Goal: Transaction & Acquisition: Purchase product/service

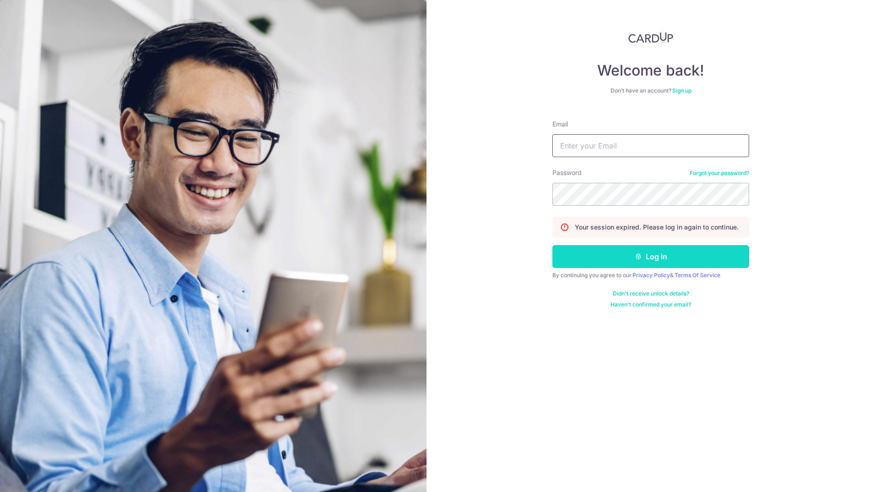
type input "NGCTK4U@YAHOO.COM.SG"
click at [641, 249] on button "Log in" at bounding box center [650, 256] width 197 height 23
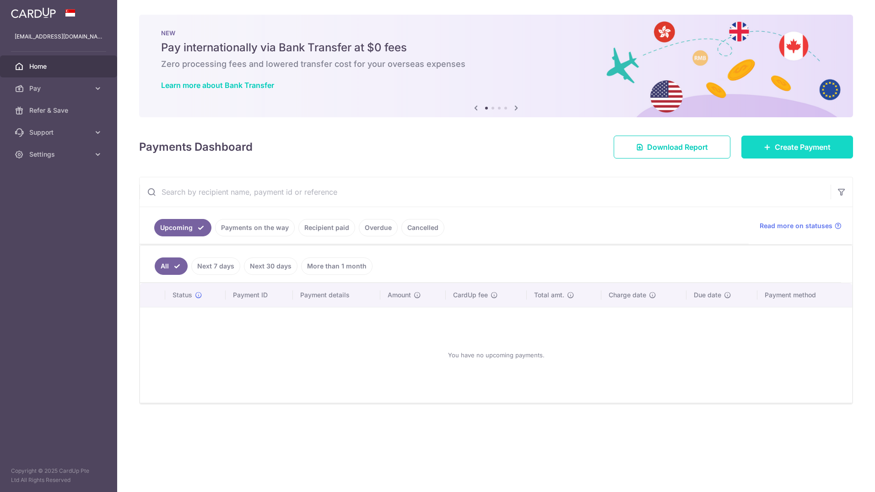
click at [766, 149] on icon at bounding box center [767, 146] width 7 height 7
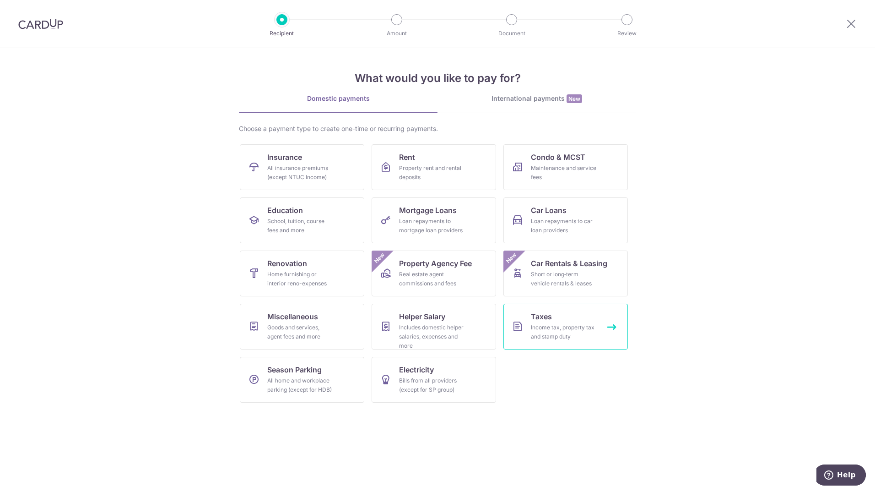
click at [562, 328] on div "Income tax, property tax and stamp duty" at bounding box center [564, 332] width 66 height 18
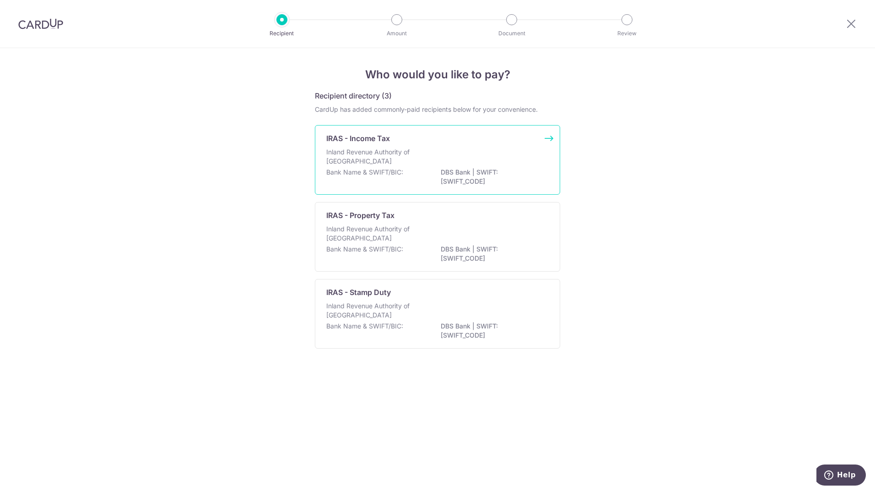
click at [346, 135] on p "IRAS - Income Tax" at bounding box center [358, 138] width 64 height 11
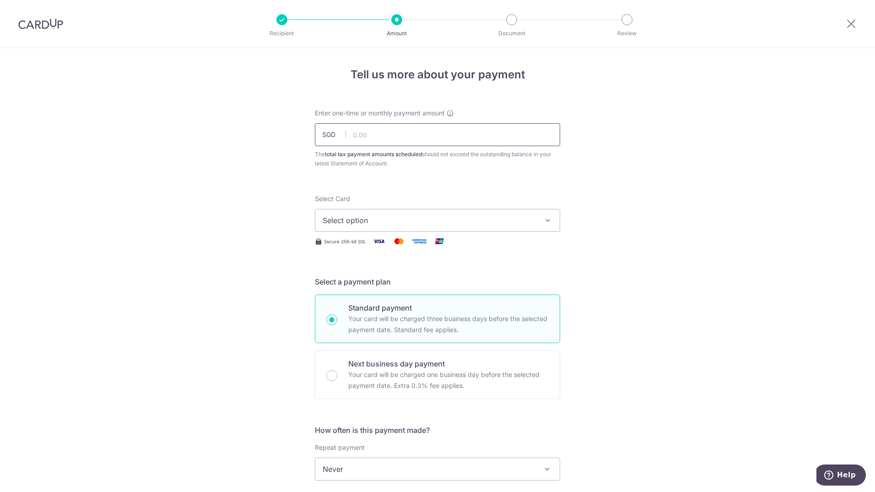
click at [366, 129] on input "text" at bounding box center [437, 134] width 245 height 23
drag, startPoint x: 373, startPoint y: 137, endPoint x: 357, endPoint y: 131, distance: 16.5
click at [357, 131] on input "text" at bounding box center [437, 134] width 245 height 23
type input "21,495.49"
type input "15/10/2025"
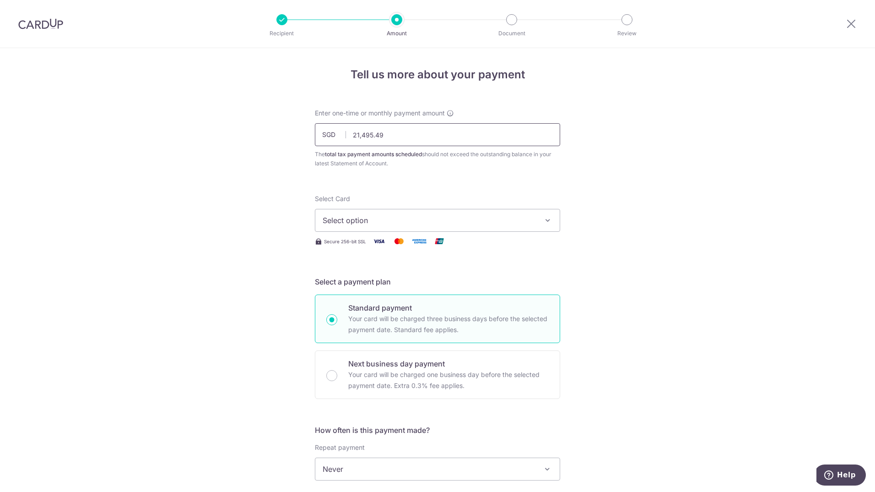
scroll to position [248, 0]
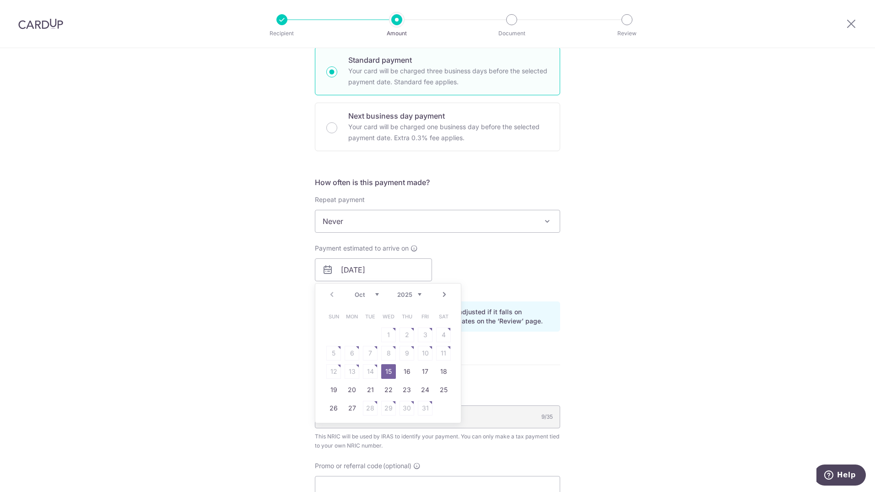
type input "21,495.49"
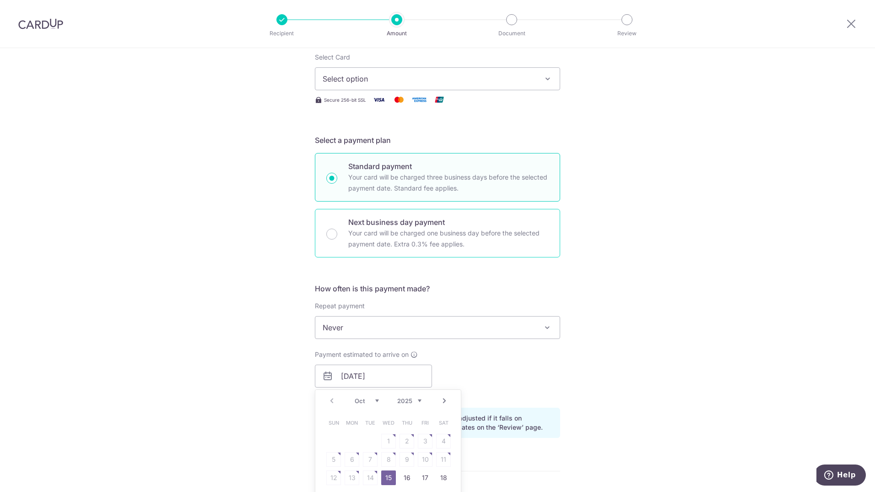
scroll to position [110, 0]
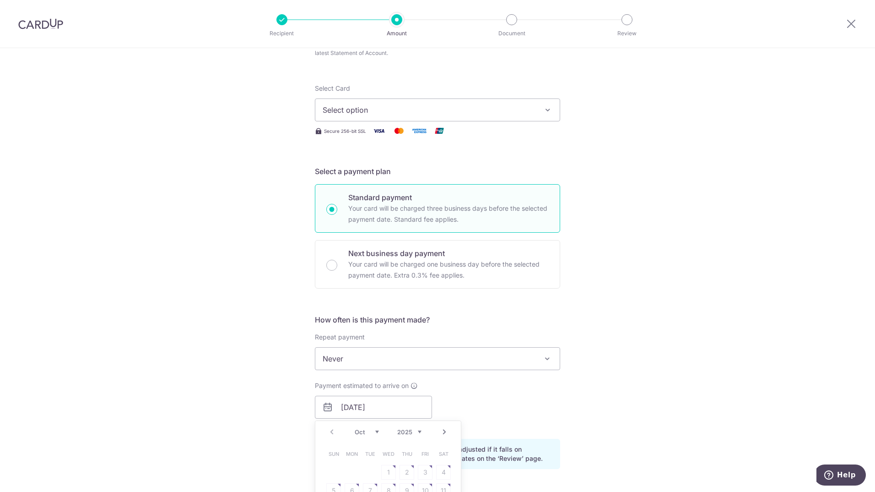
click at [367, 111] on span "Select option" at bounding box center [429, 109] width 213 height 11
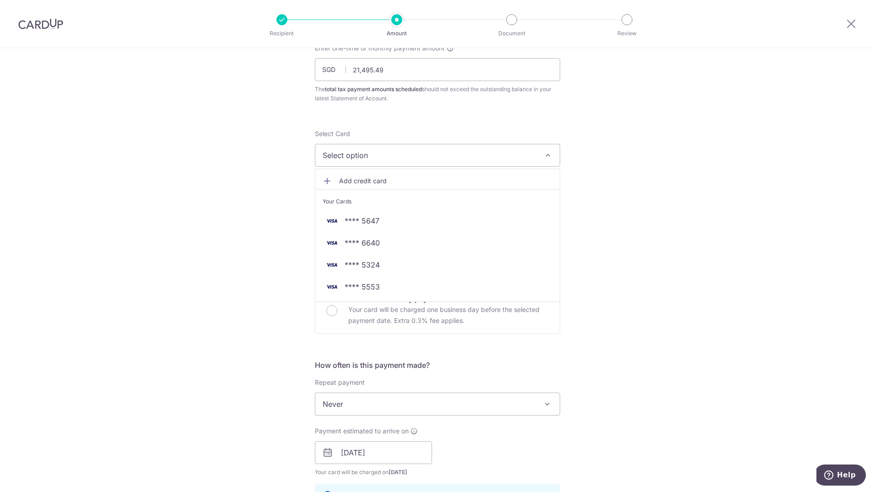
scroll to position [65, 0]
click at [358, 182] on span "Add credit card" at bounding box center [445, 181] width 213 height 9
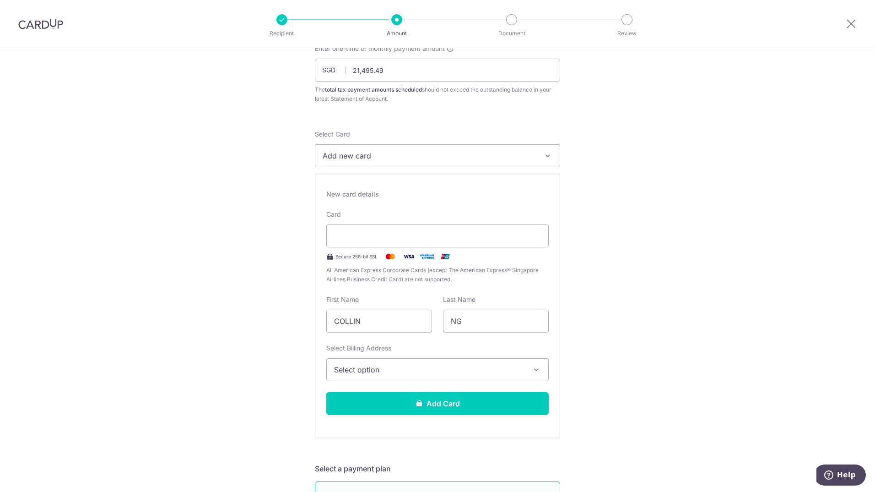
click at [377, 162] on button "Add new card" at bounding box center [437, 155] width 245 height 23
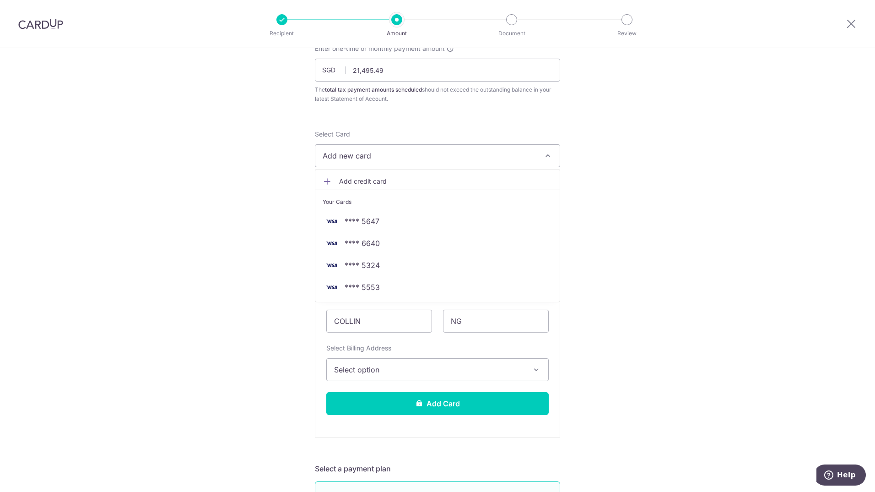
click at [384, 153] on span "Add new card" at bounding box center [429, 155] width 213 height 11
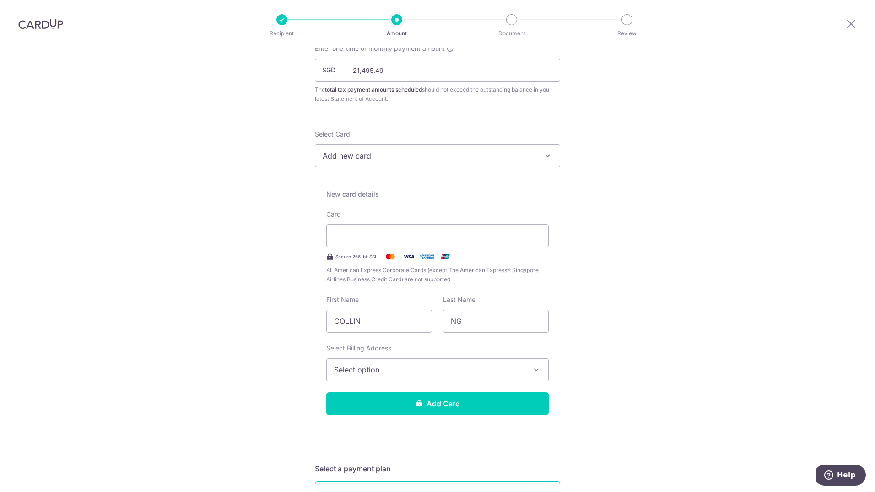
click at [403, 369] on span "Select option" at bounding box center [429, 369] width 190 height 11
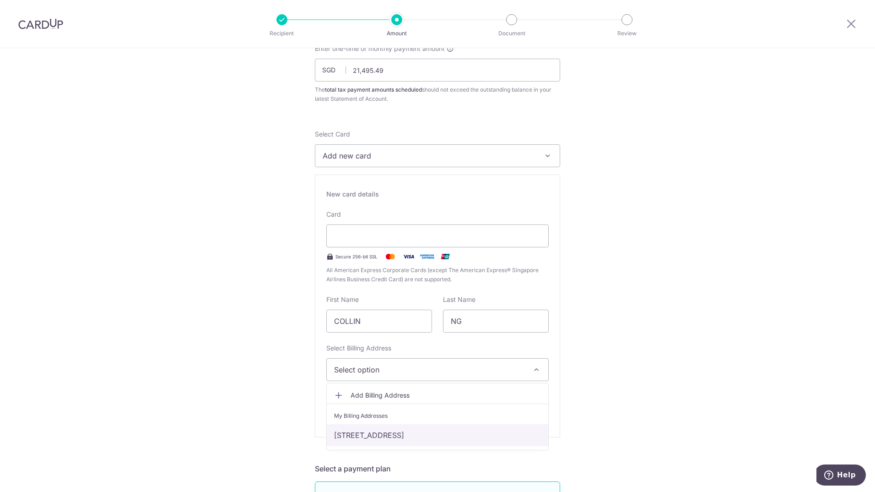
click at [389, 435] on link "2 ESSEX ROAD, LION TOWERS 06-02, Singapore, Singapore-309330" at bounding box center [438, 435] width 222 height 22
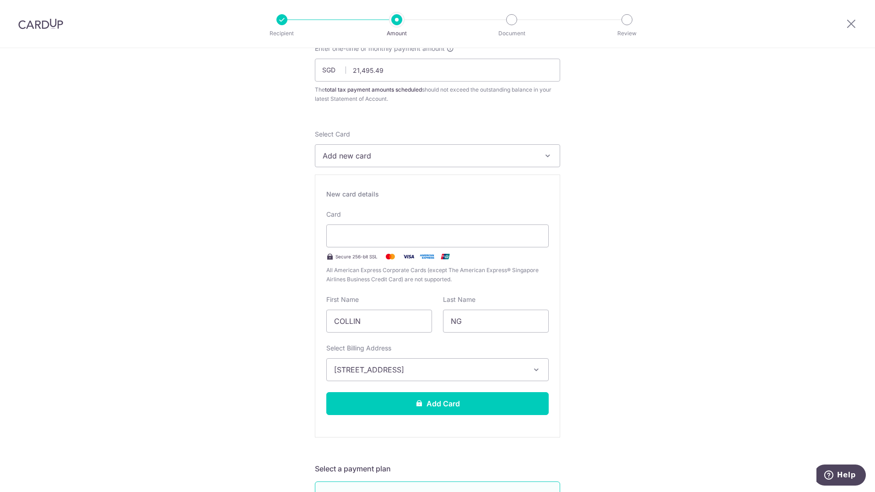
click at [422, 399] on button "Add Card" at bounding box center [437, 403] width 222 height 23
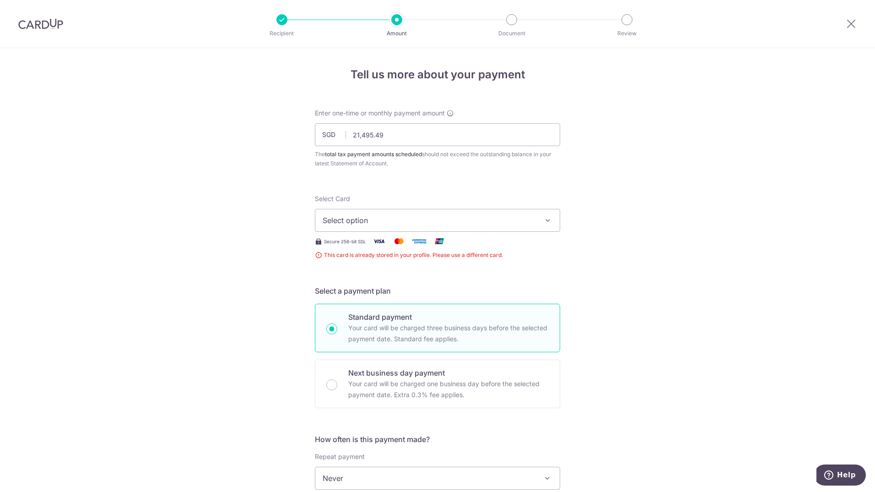
click at [366, 220] on span "Select option" at bounding box center [429, 220] width 213 height 11
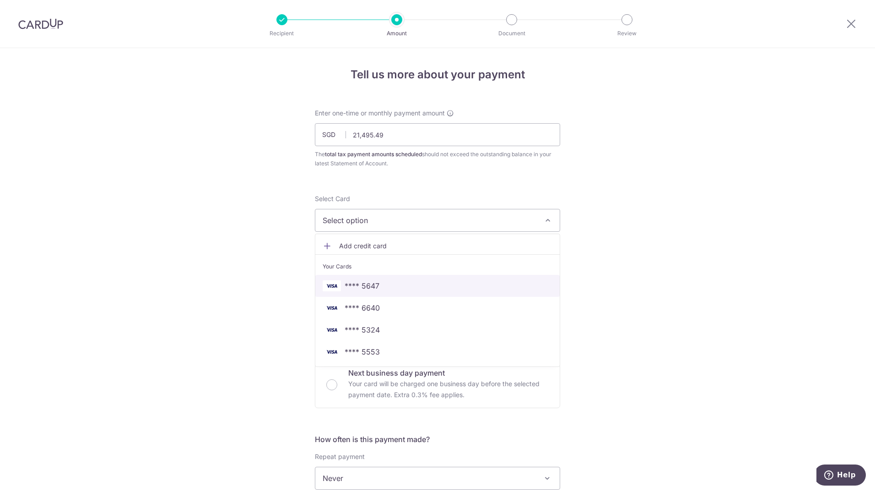
click at [363, 282] on span "**** 5647" at bounding box center [362, 285] width 35 height 11
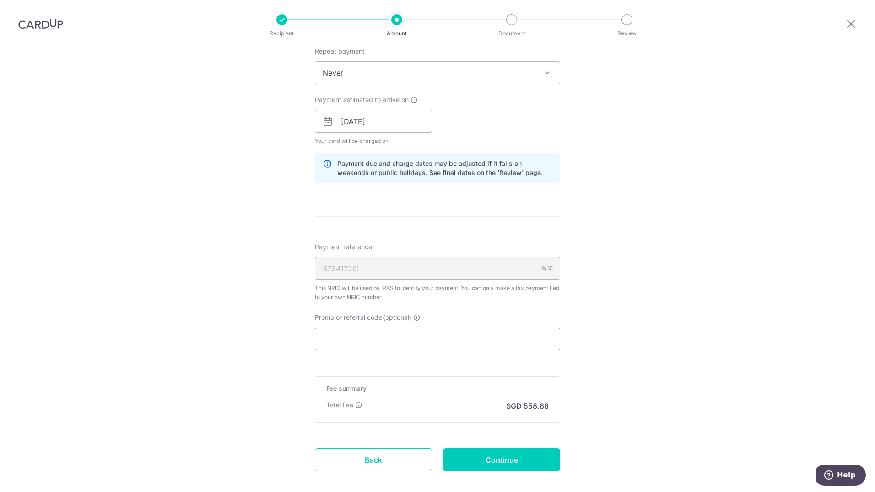
scroll to position [444, 0]
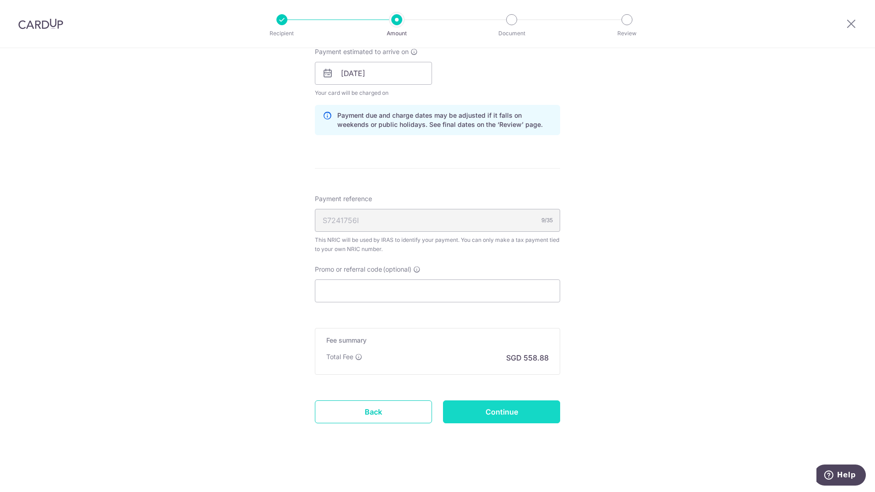
click at [500, 412] on input "Continue" at bounding box center [501, 411] width 117 height 23
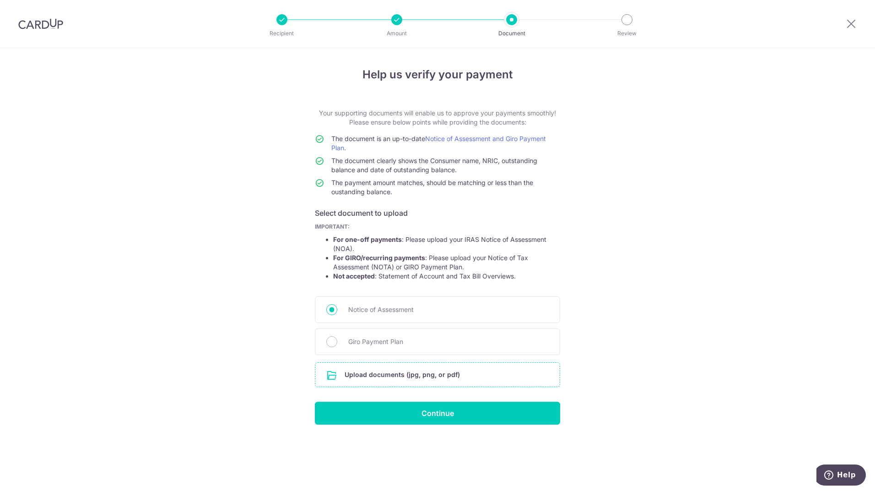
click at [432, 375] on input "file" at bounding box center [437, 374] width 244 height 24
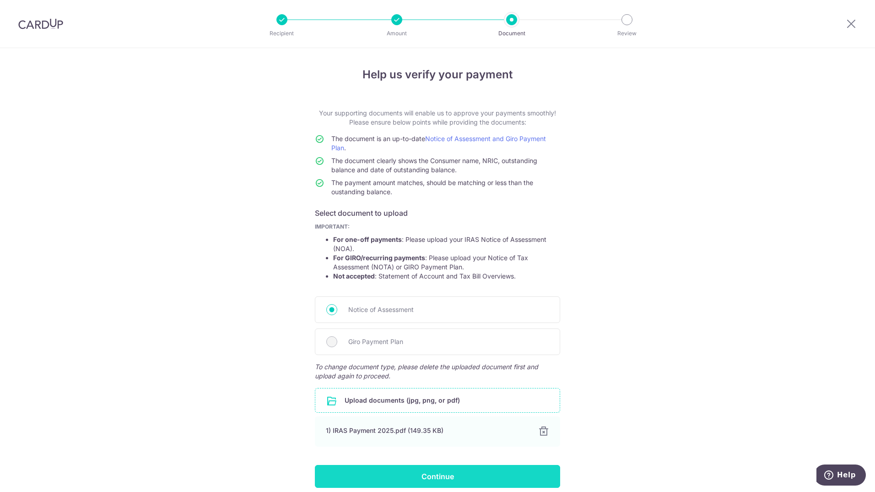
click at [438, 475] on input "Continue" at bounding box center [437, 476] width 245 height 23
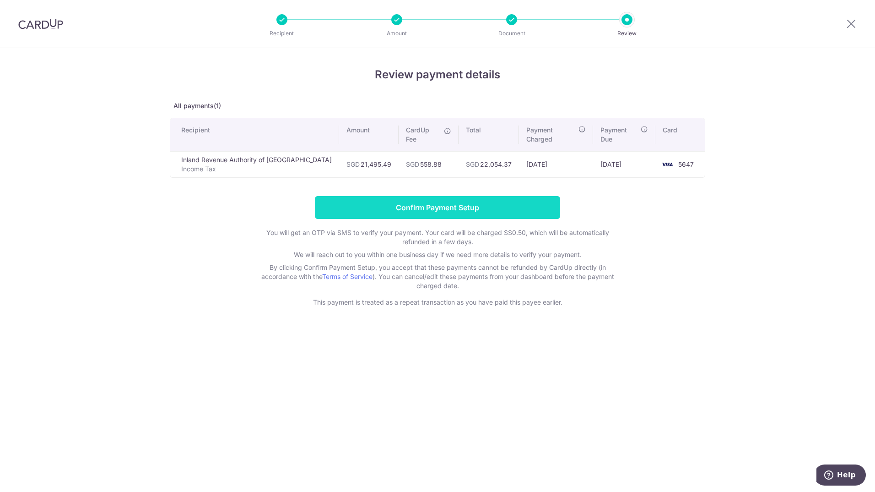
click at [421, 197] on input "Confirm Payment Setup" at bounding box center [437, 207] width 245 height 23
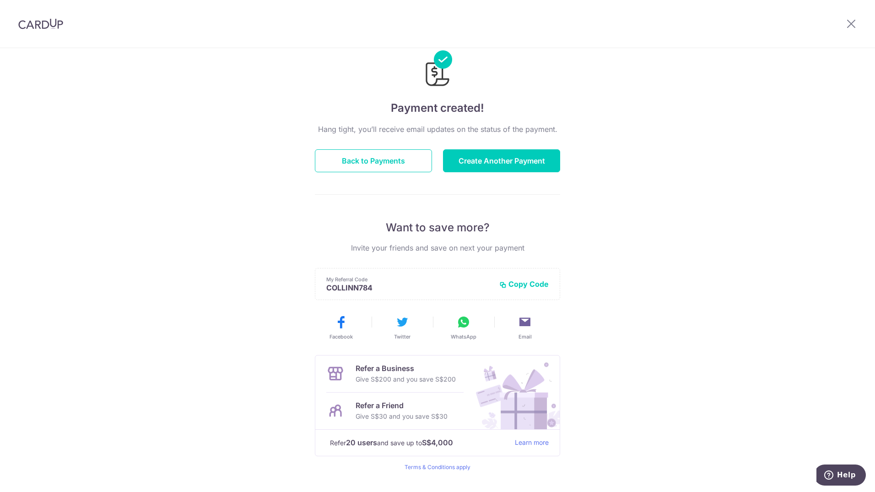
scroll to position [45, 0]
